Goal: Task Accomplishment & Management: Manage account settings

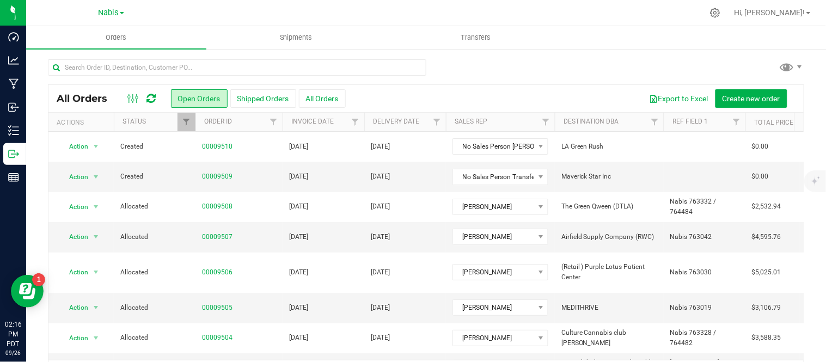
scroll to position [0, 2]
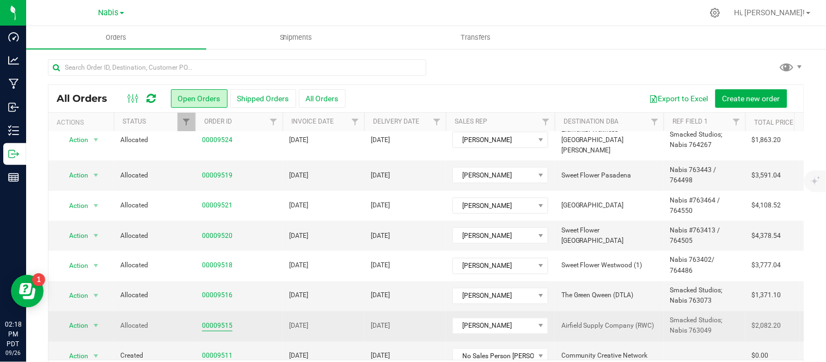
scroll to position [35, 0]
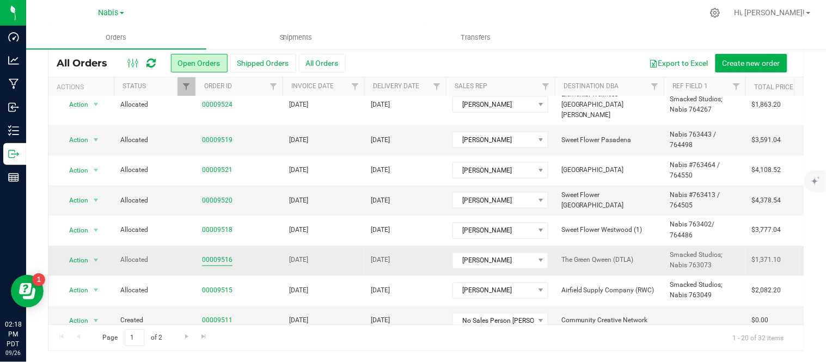
click at [214, 255] on link "00009516" at bounding box center [217, 260] width 30 height 10
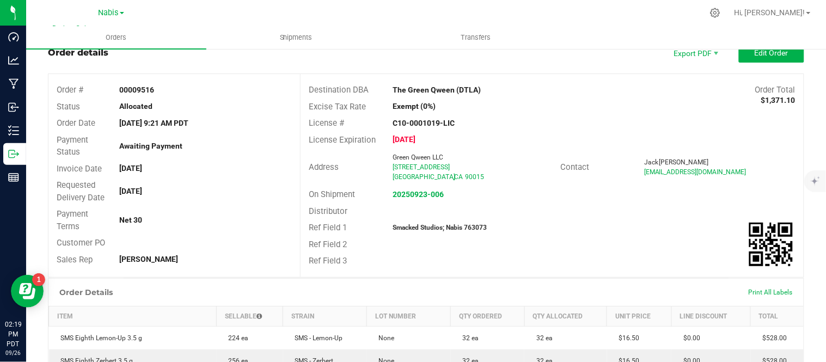
click at [480, 217] on div "Distributor" at bounding box center [552, 211] width 503 height 17
click at [474, 229] on strong "Smacked Studios; Nabis 763073" at bounding box center [440, 228] width 94 height 8
copy strong "763073"
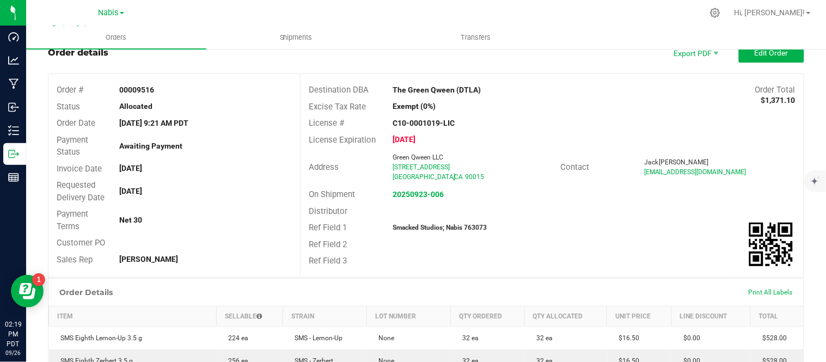
copy strong "763073"
click at [412, 191] on strong "20250923-006" at bounding box center [418, 194] width 51 height 9
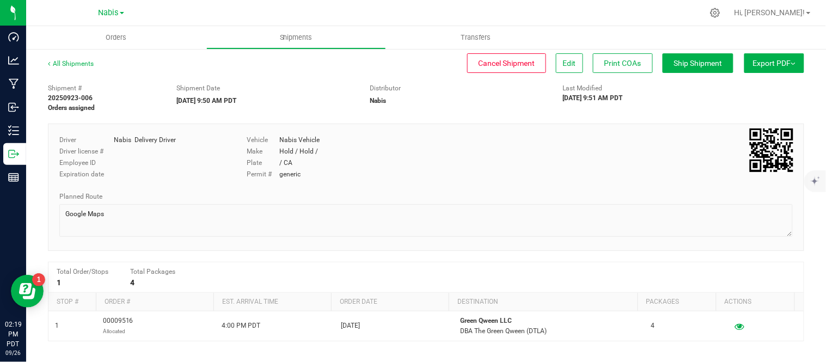
click at [676, 52] on div "All Shipments Cancel Shipment Edit Print COAs Ship Shipment Export PDF Manifest…" at bounding box center [426, 284] width 800 height 473
click at [676, 63] on span "Ship Shipment" at bounding box center [698, 63] width 48 height 9
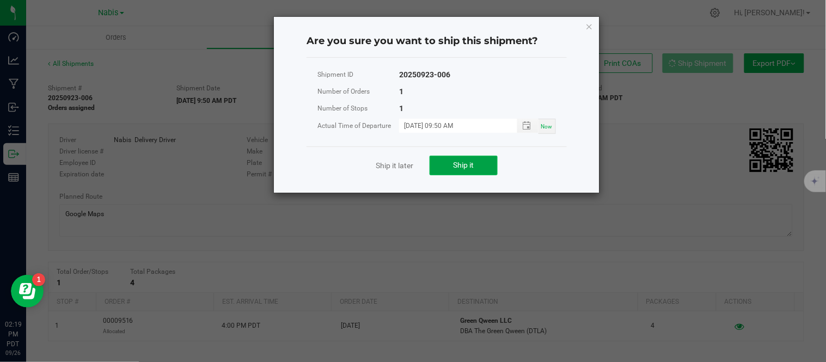
click at [459, 167] on span "Ship it" at bounding box center [464, 165] width 21 height 9
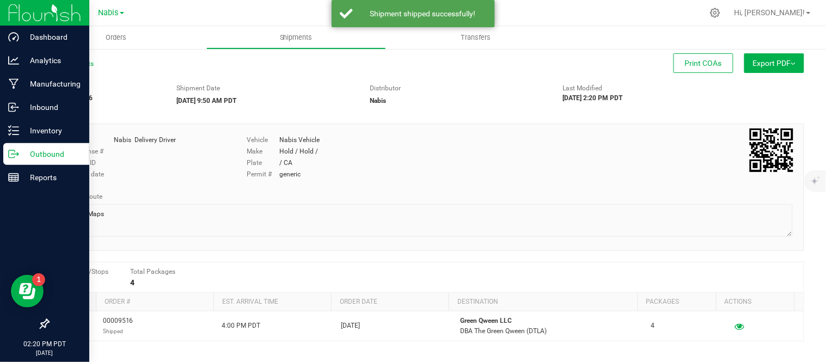
click at [30, 149] on p "Outbound" at bounding box center [51, 154] width 65 height 13
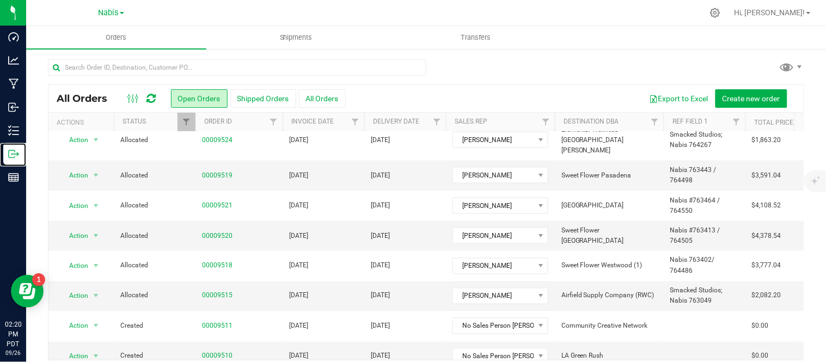
scroll to position [35, 0]
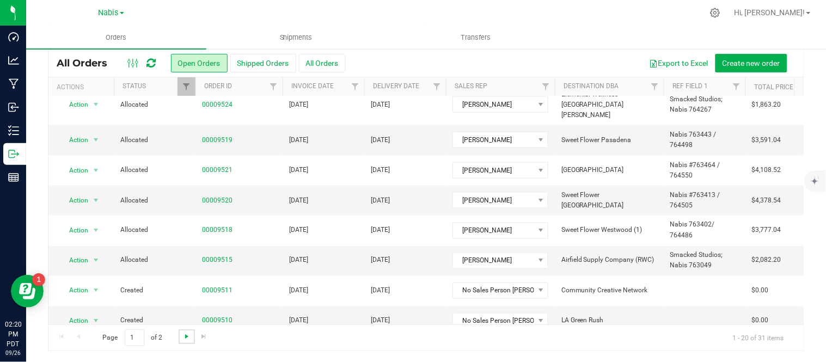
click at [185, 335] on span "Go to the next page" at bounding box center [186, 336] width 9 height 9
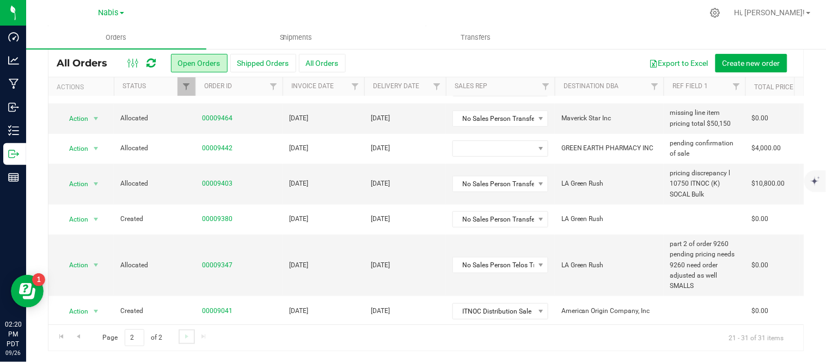
scroll to position [0, 0]
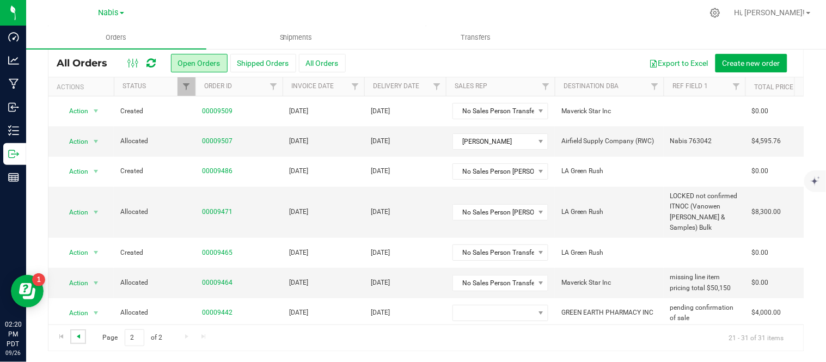
click at [77, 339] on span "Go to the previous page" at bounding box center [78, 336] width 9 height 9
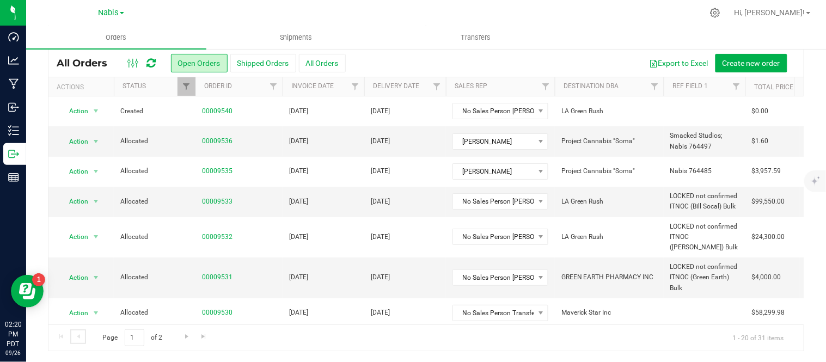
scroll to position [405, 0]
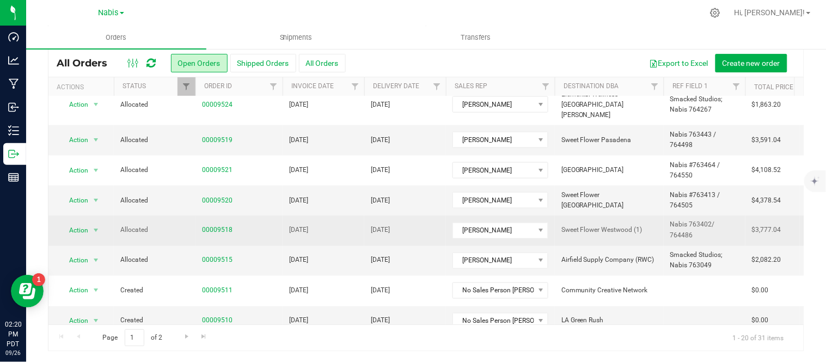
click at [351, 216] on td "[DATE]" at bounding box center [324, 231] width 82 height 30
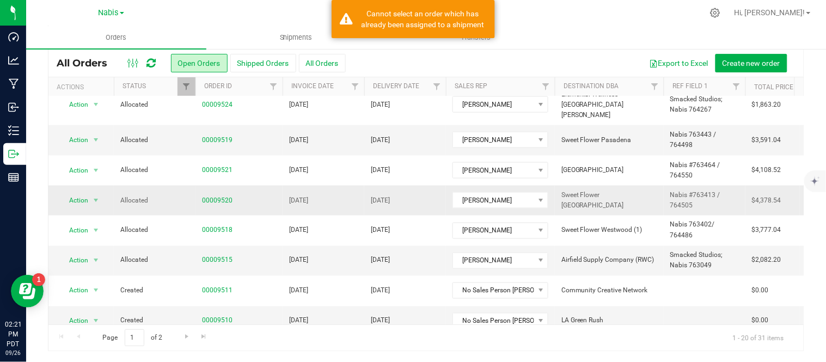
click at [357, 186] on td "[DATE]" at bounding box center [324, 201] width 82 height 30
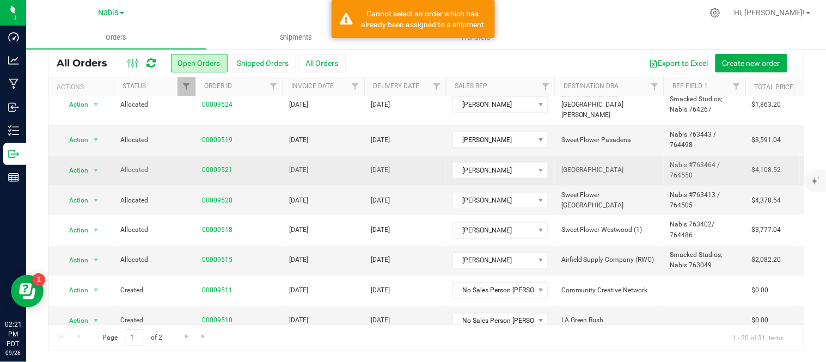
click at [350, 156] on td "[DATE]" at bounding box center [324, 171] width 82 height 30
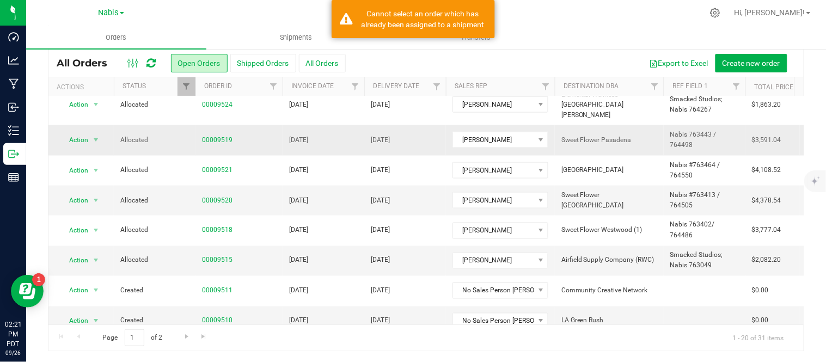
click at [352, 125] on td "[DATE]" at bounding box center [324, 140] width 82 height 30
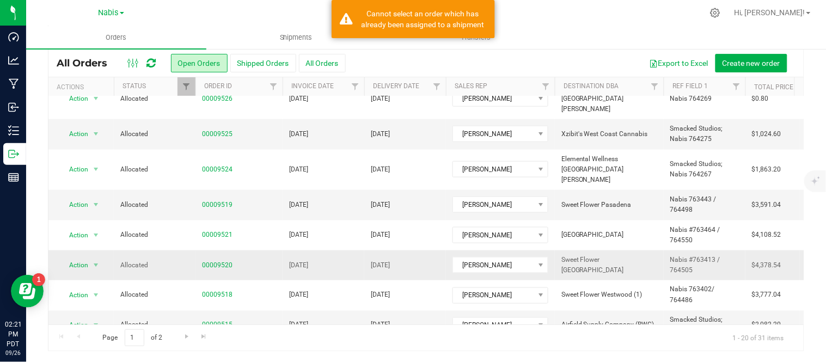
scroll to position [340, 0]
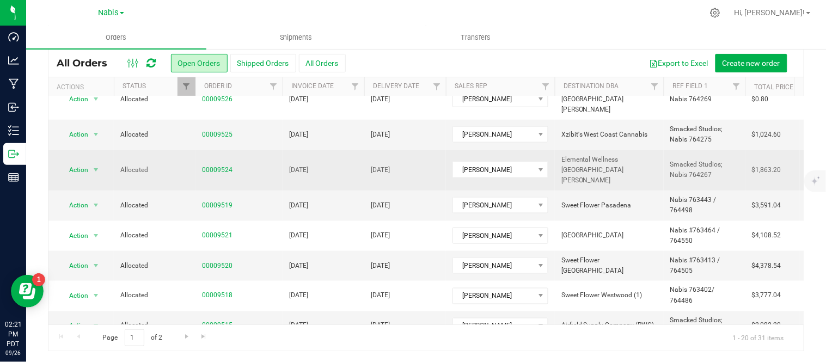
click at [350, 161] on td "[DATE]" at bounding box center [324, 170] width 82 height 41
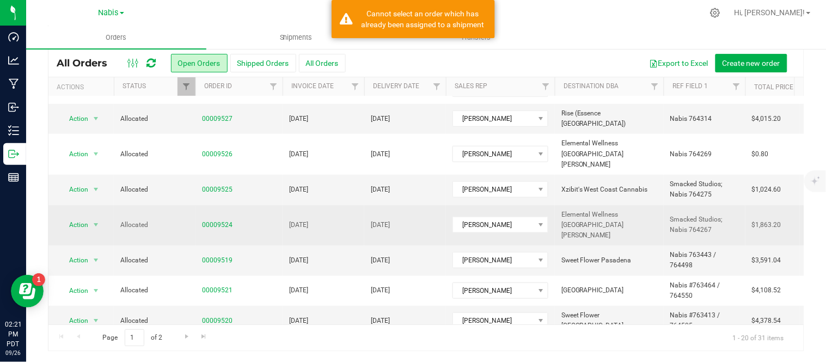
scroll to position [284, 0]
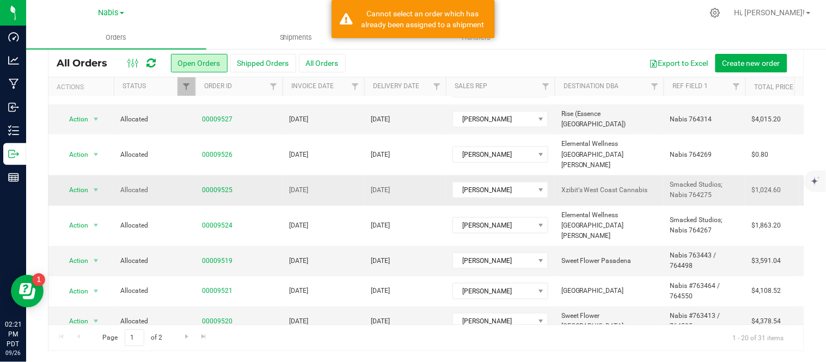
click at [350, 176] on td "[DATE]" at bounding box center [324, 190] width 82 height 30
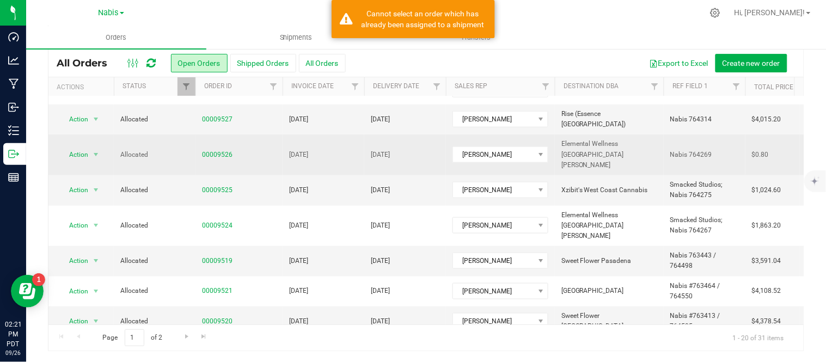
click at [346, 150] on td "[DATE]" at bounding box center [324, 155] width 82 height 41
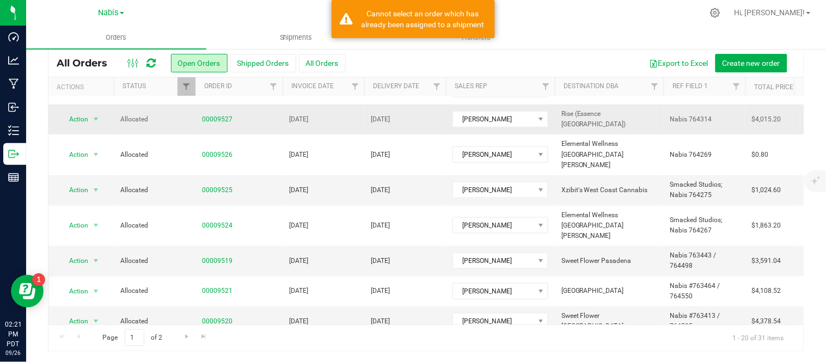
click at [351, 115] on td "[DATE]" at bounding box center [324, 120] width 82 height 30
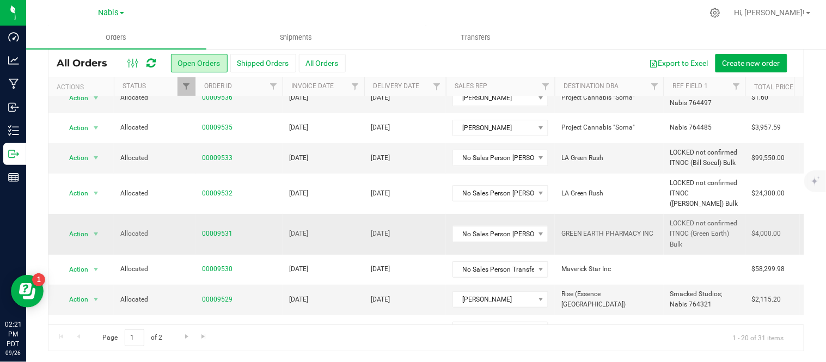
scroll to position [0, 0]
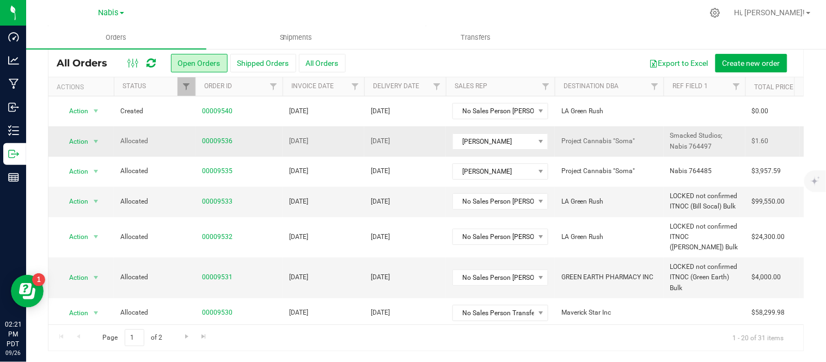
click at [355, 142] on td "[DATE]" at bounding box center [324, 141] width 82 height 30
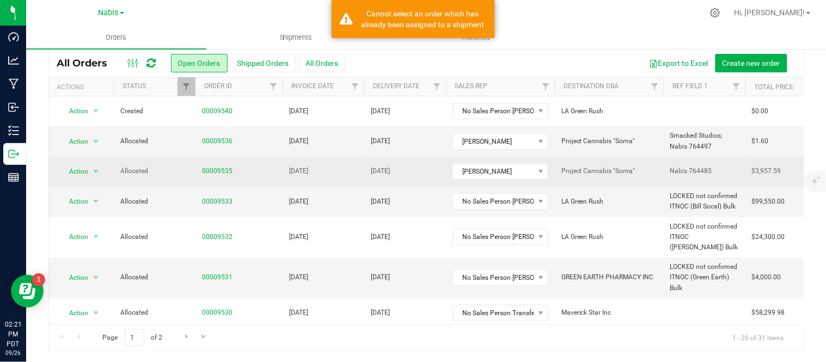
click at [357, 167] on td "[DATE]" at bounding box center [324, 172] width 82 height 30
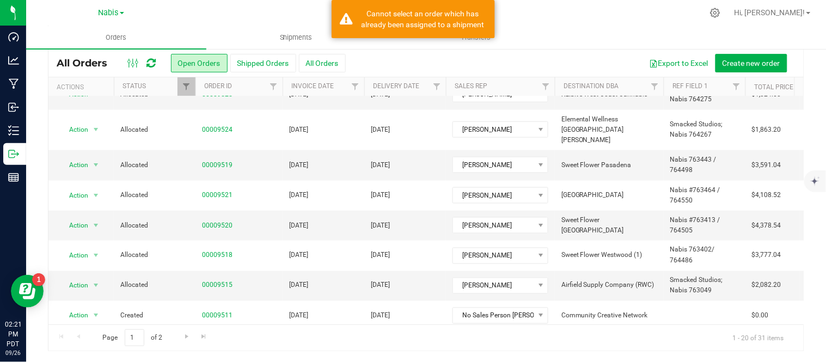
scroll to position [405, 0]
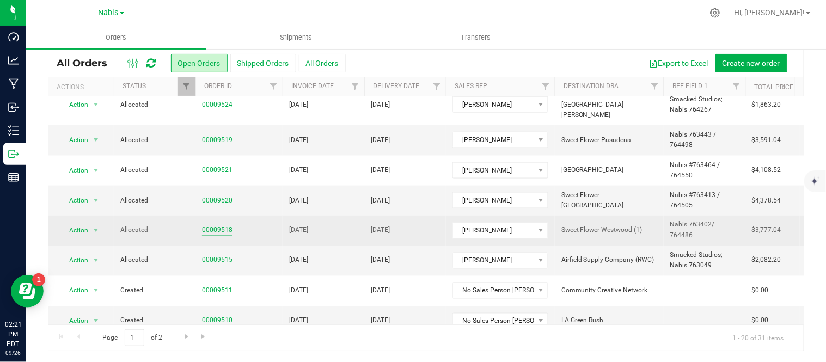
click at [219, 225] on link "00009518" at bounding box center [217, 230] width 30 height 10
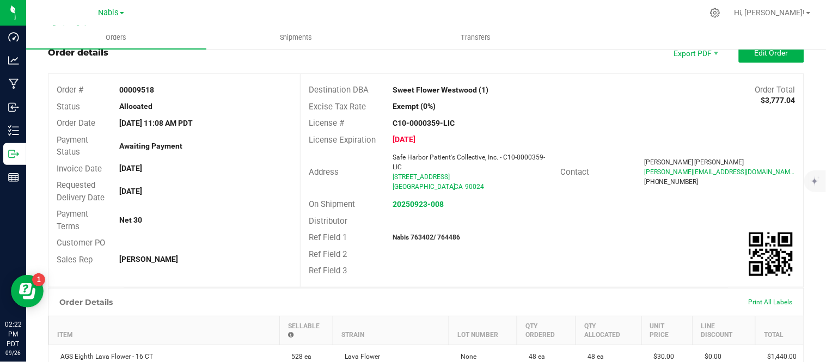
click at [418, 237] on strong "Nabis 763402/ 764486" at bounding box center [427, 238] width 68 height 8
copy strong "763402"
click at [450, 236] on strong "Nabis 763402/ 764486" at bounding box center [427, 238] width 68 height 8
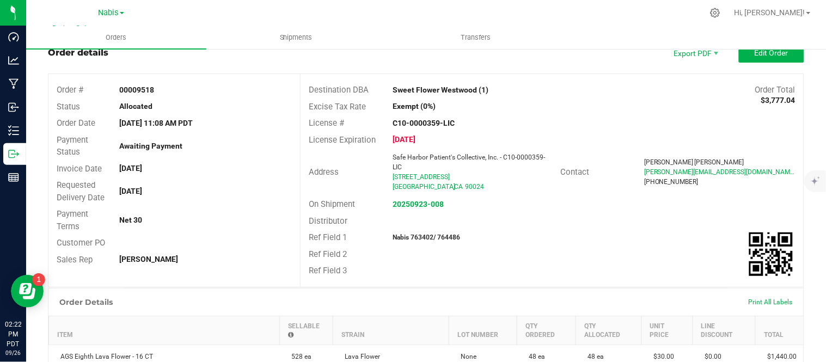
copy strong "764486"
click at [418, 201] on strong "20250923-008" at bounding box center [418, 204] width 51 height 9
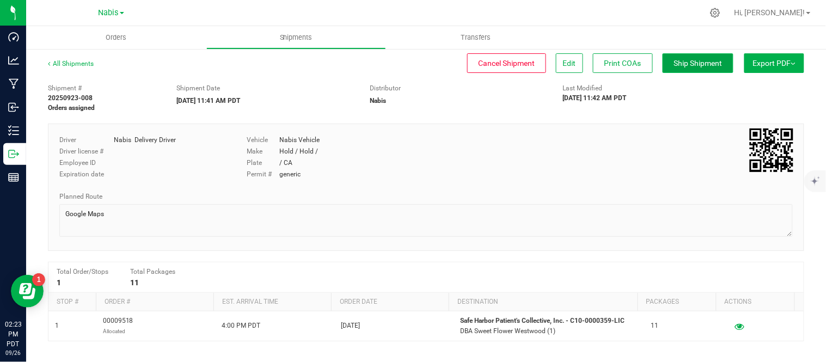
click at [692, 59] on span "Ship Shipment" at bounding box center [698, 63] width 48 height 9
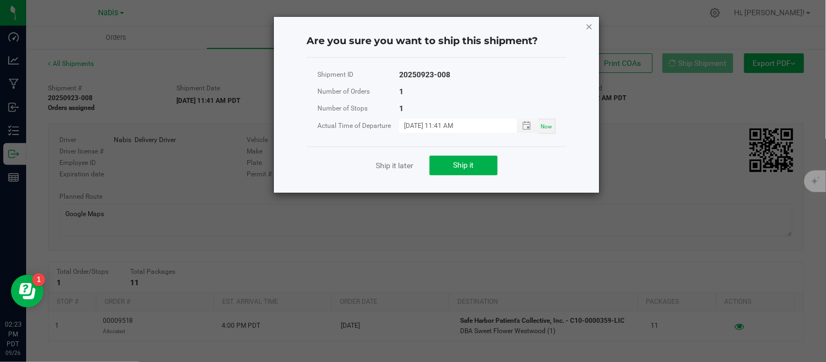
click at [591, 25] on icon "Close" at bounding box center [589, 26] width 8 height 13
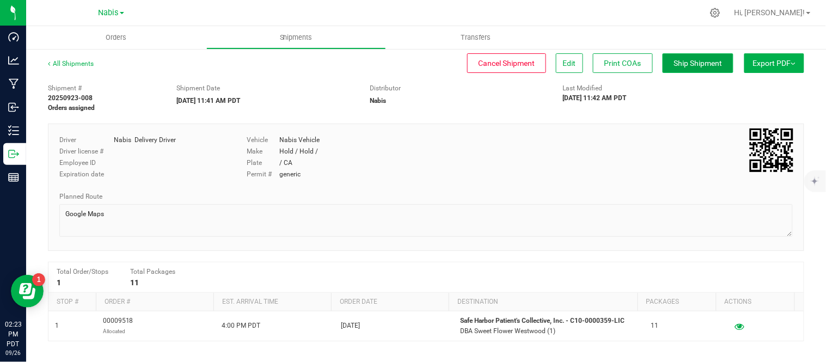
click at [686, 56] on button "Ship Shipment" at bounding box center [698, 63] width 71 height 20
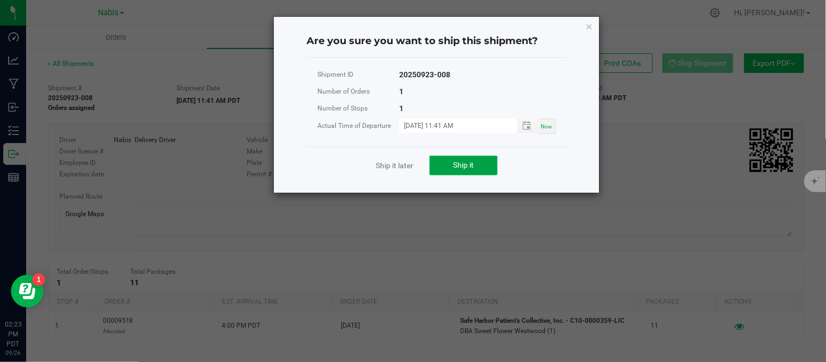
click at [462, 172] on button "Ship it" at bounding box center [464, 166] width 68 height 20
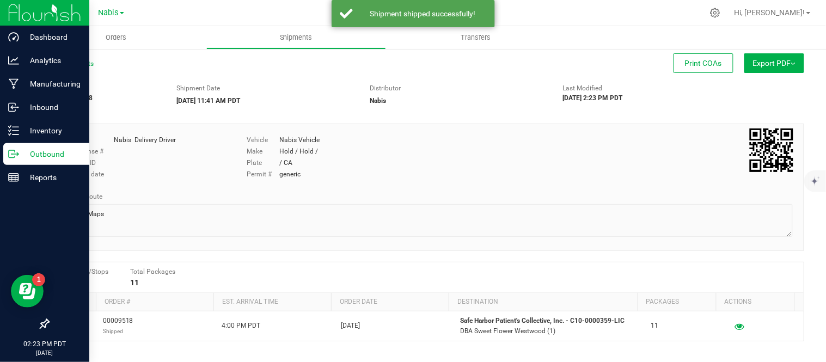
click at [49, 158] on p "Outbound" at bounding box center [51, 154] width 65 height 13
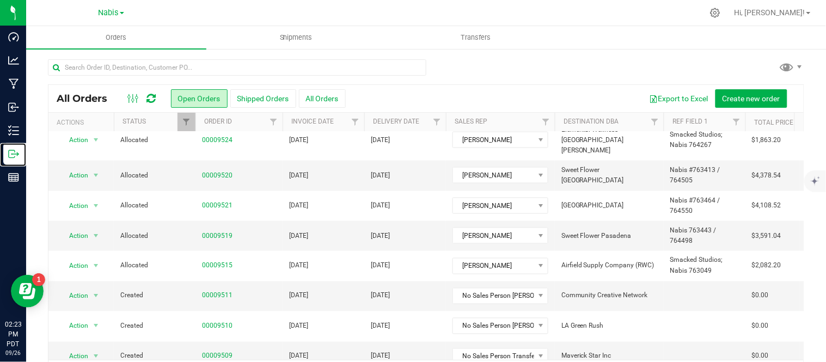
scroll to position [35, 0]
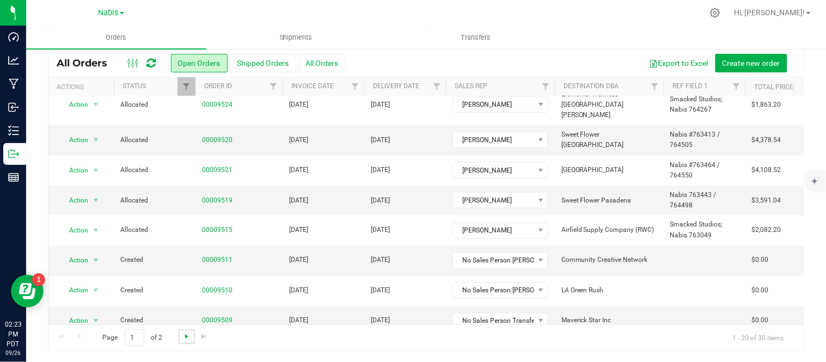
click at [182, 336] on span "Go to the next page" at bounding box center [186, 336] width 9 height 9
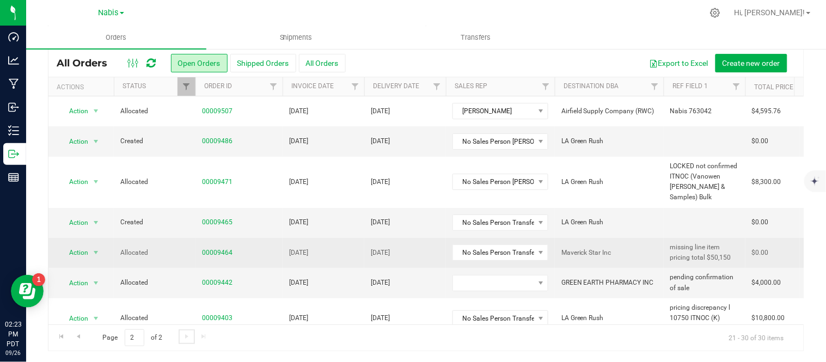
scroll to position [134, 0]
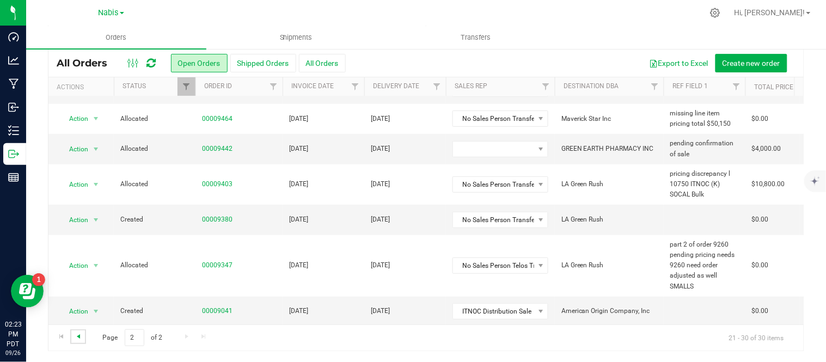
click at [81, 335] on span "Go to the previous page" at bounding box center [78, 336] width 9 height 9
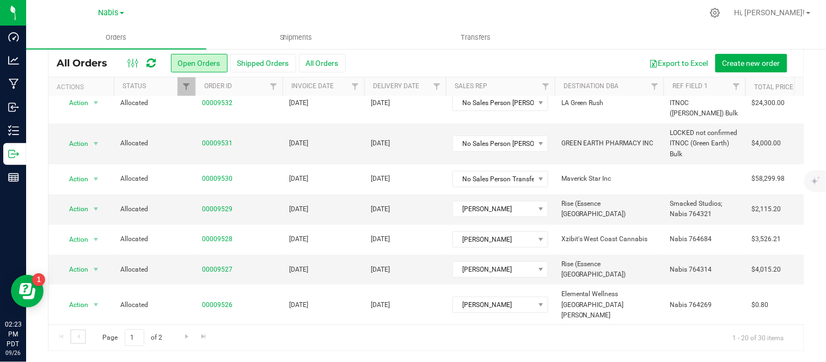
scroll to position [405, 0]
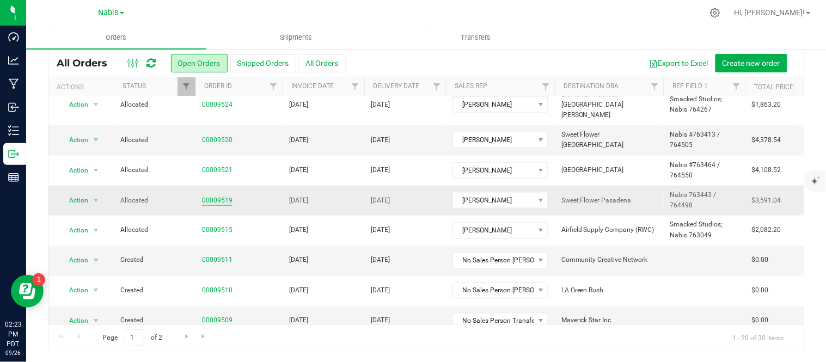
click at [221, 195] on link "00009519" at bounding box center [217, 200] width 30 height 10
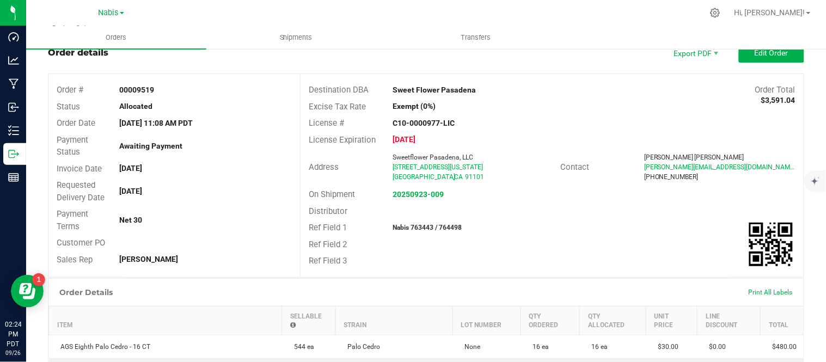
click at [417, 229] on strong "Nabis 763443 / 764498" at bounding box center [427, 228] width 69 height 8
copy strong "763443"
click at [450, 225] on strong "Nabis 763443 / 764498" at bounding box center [427, 228] width 69 height 8
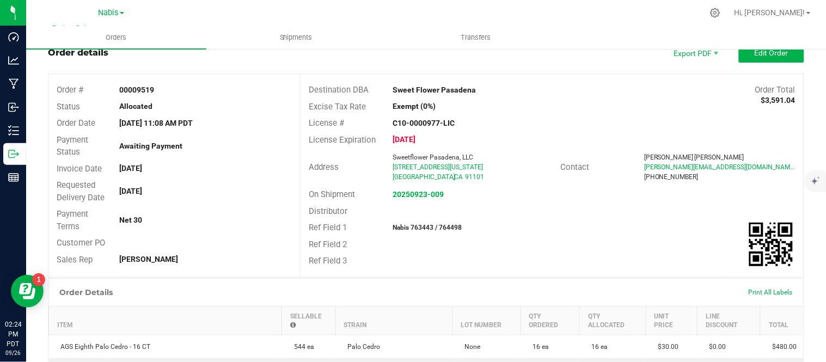
copy strong "764498"
click at [427, 195] on strong "20250923-009" at bounding box center [418, 194] width 51 height 9
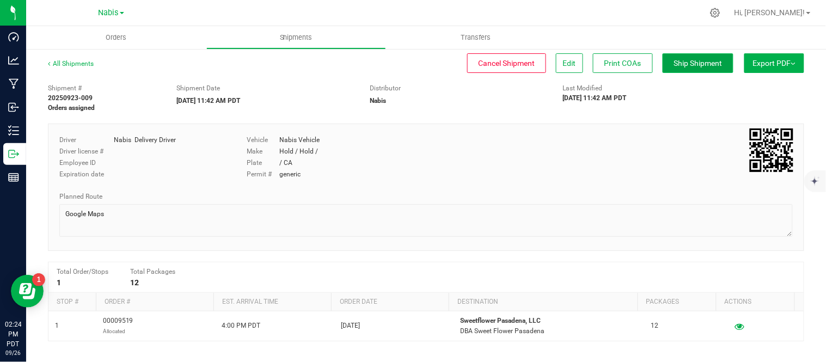
click at [692, 71] on button "Ship Shipment" at bounding box center [698, 63] width 71 height 20
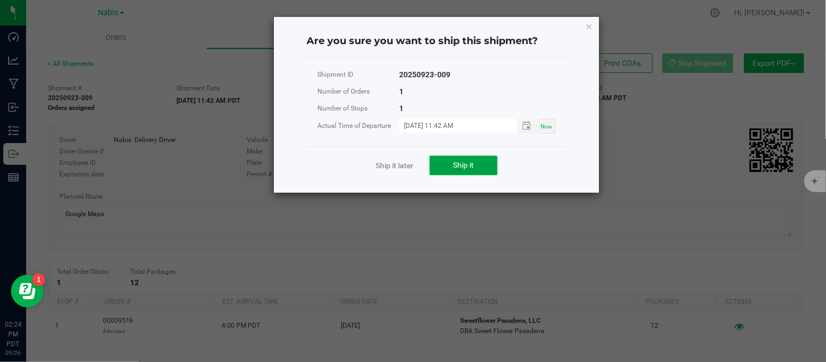
click at [465, 167] on span "Ship it" at bounding box center [464, 165] width 21 height 9
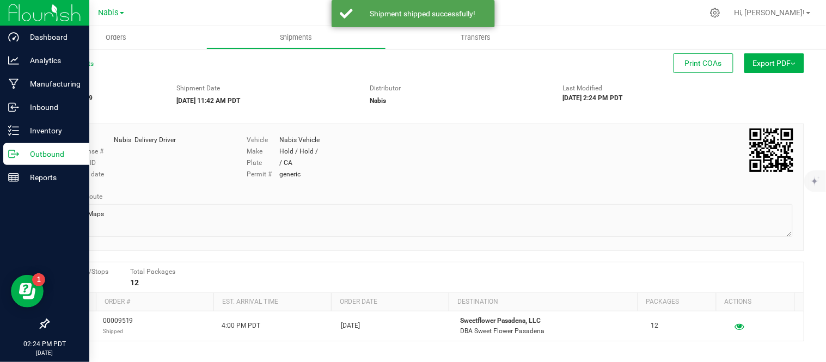
click at [58, 155] on p "Outbound" at bounding box center [51, 154] width 65 height 13
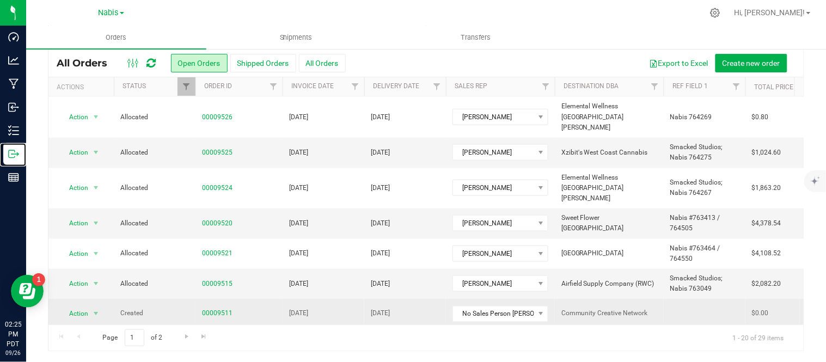
scroll to position [321, 0]
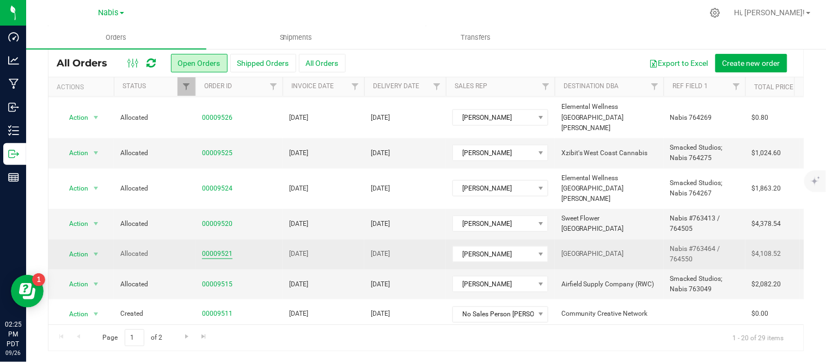
click at [221, 249] on link "00009521" at bounding box center [217, 254] width 30 height 10
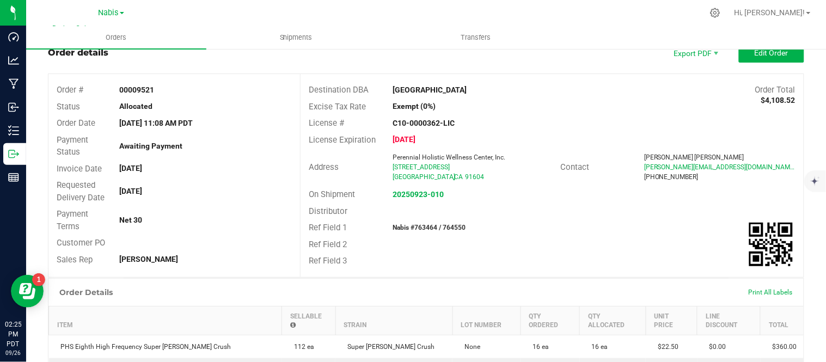
click at [424, 224] on strong "Nabis #763464 / 764550" at bounding box center [429, 228] width 73 height 8
copy strong "763464"
click at [449, 229] on strong "Nabis #763464 / 764550" at bounding box center [429, 228] width 73 height 8
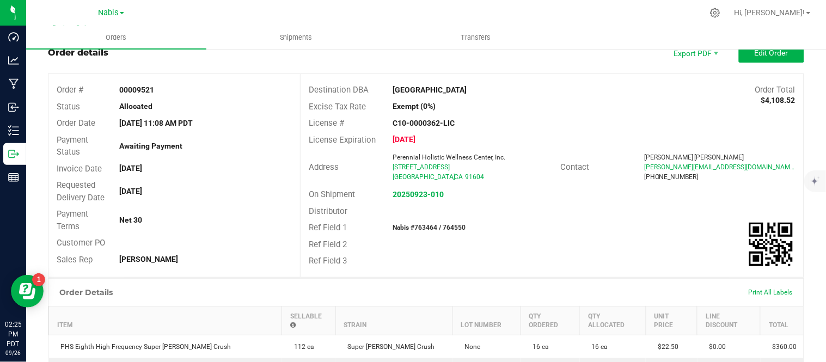
click at [449, 229] on strong "Nabis #763464 / 764550" at bounding box center [429, 228] width 73 height 8
copy strong "764550"
click at [406, 198] on div "20250923-010" at bounding box center [468, 194] width 168 height 11
click at [413, 194] on strong "20250923-010" at bounding box center [418, 194] width 51 height 9
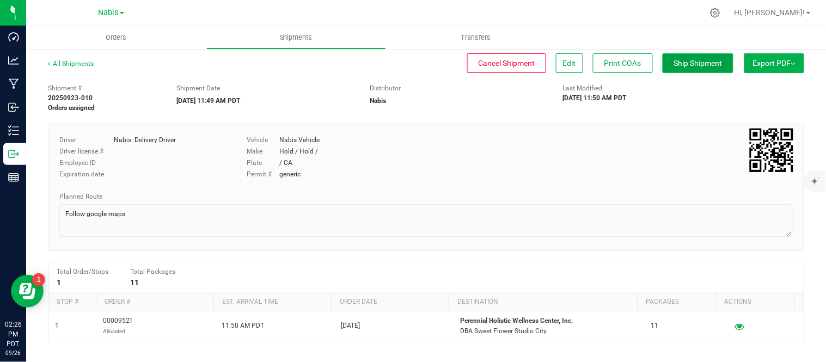
click at [681, 59] on span "Ship Shipment" at bounding box center [698, 63] width 48 height 9
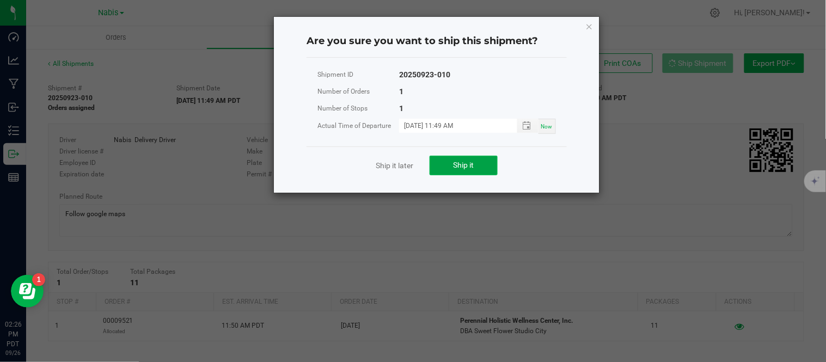
click at [459, 166] on span "Ship it" at bounding box center [464, 165] width 21 height 9
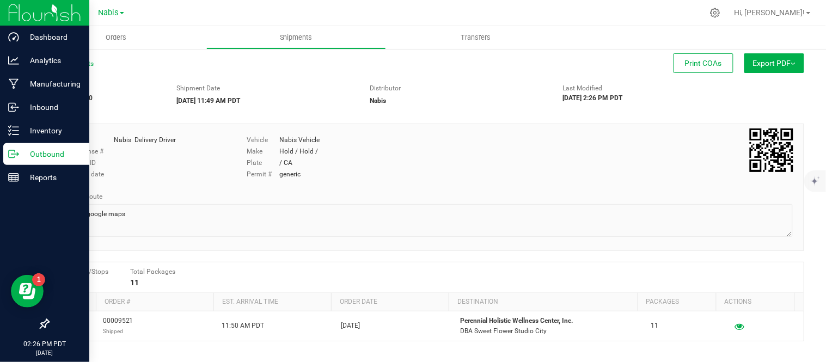
click at [38, 151] on p "Outbound" at bounding box center [51, 154] width 65 height 13
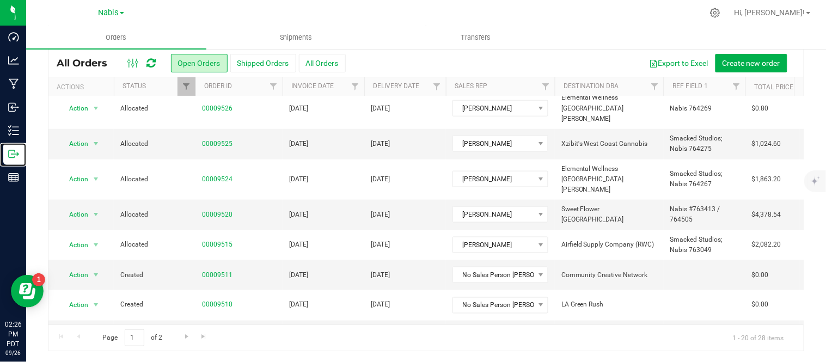
scroll to position [313, 0]
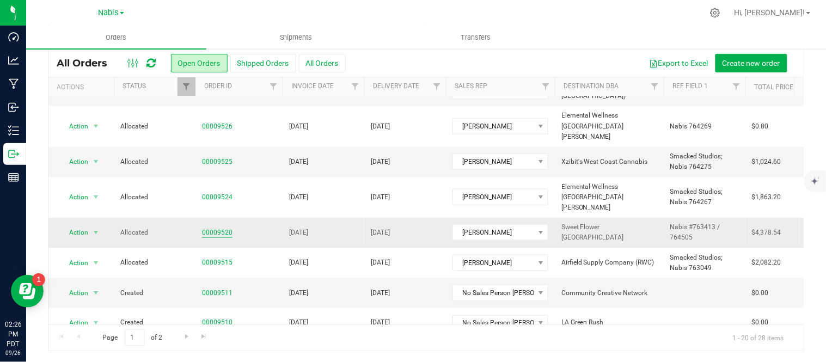
click at [226, 228] on link "00009520" at bounding box center [217, 233] width 30 height 10
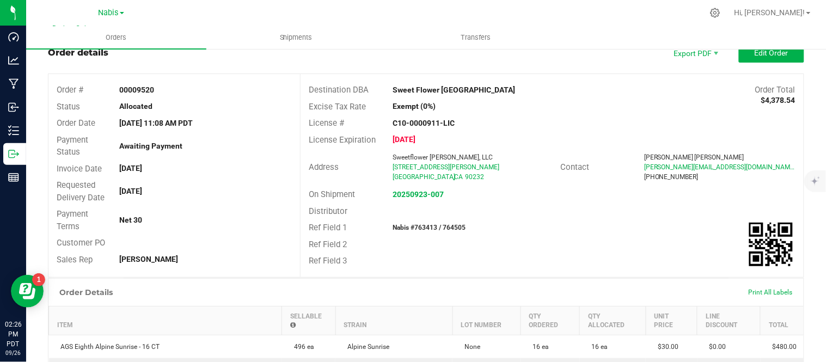
click at [420, 224] on strong "Nabis #763413 / 764505" at bounding box center [429, 228] width 73 height 8
copy strong "763413"
click at [451, 225] on strong "Nabis #763413 / 764505" at bounding box center [429, 228] width 73 height 8
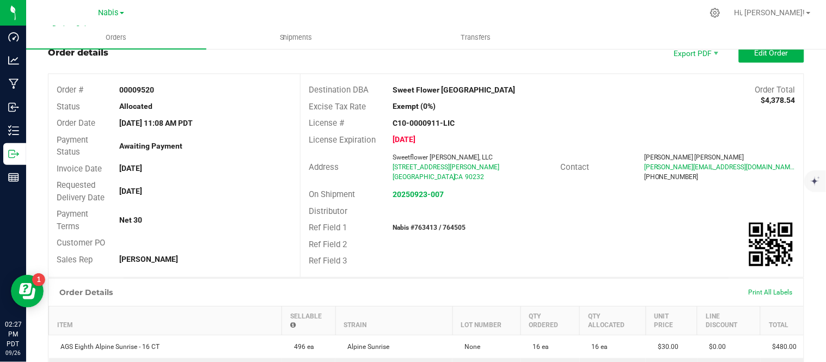
click at [417, 198] on div "20250923-007" at bounding box center [468, 194] width 168 height 11
click at [426, 194] on strong "20250923-007" at bounding box center [418, 194] width 51 height 9
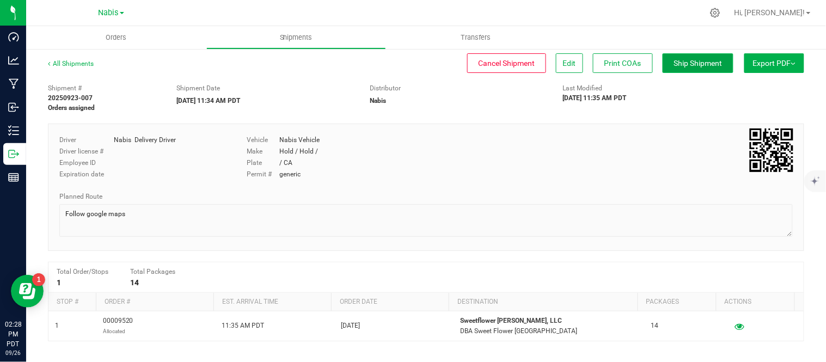
click at [674, 64] on span "Ship Shipment" at bounding box center [698, 63] width 48 height 9
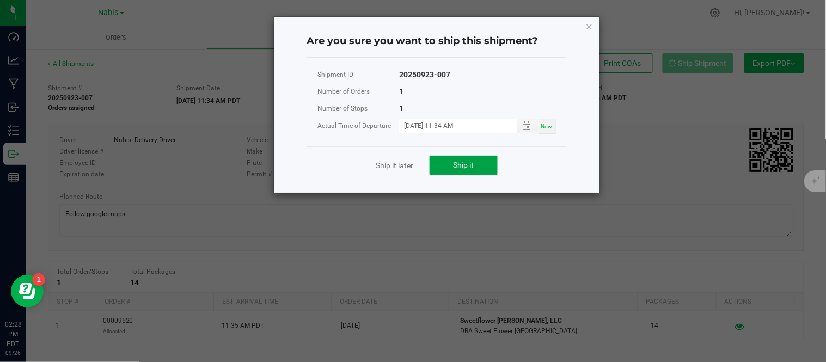
click at [439, 164] on button "Ship it" at bounding box center [464, 166] width 68 height 20
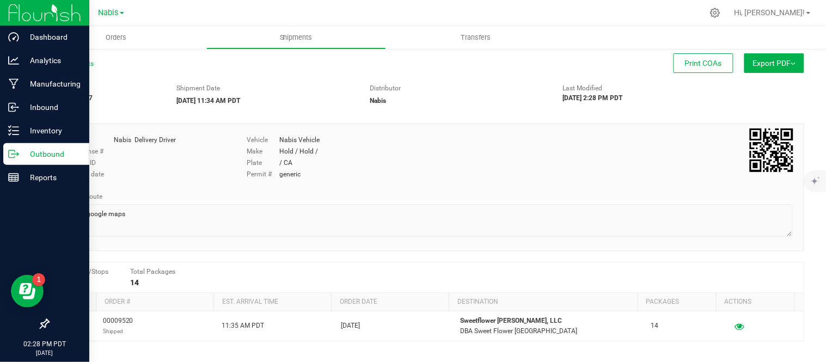
click at [41, 162] on div "Outbound" at bounding box center [46, 154] width 86 height 22
